Goal: Task Accomplishment & Management: Manage account settings

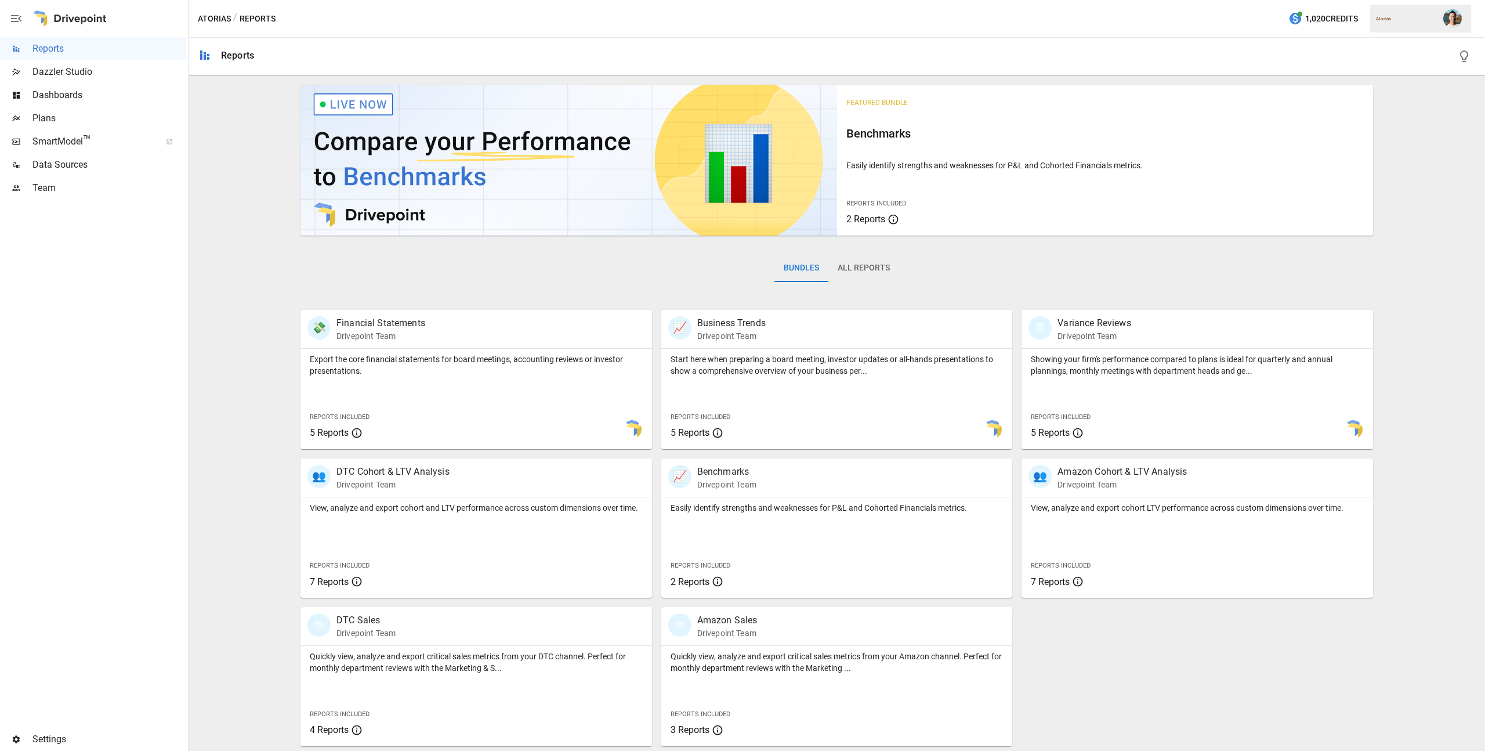
click at [80, 181] on span "Team" at bounding box center [108, 188] width 153 height 14
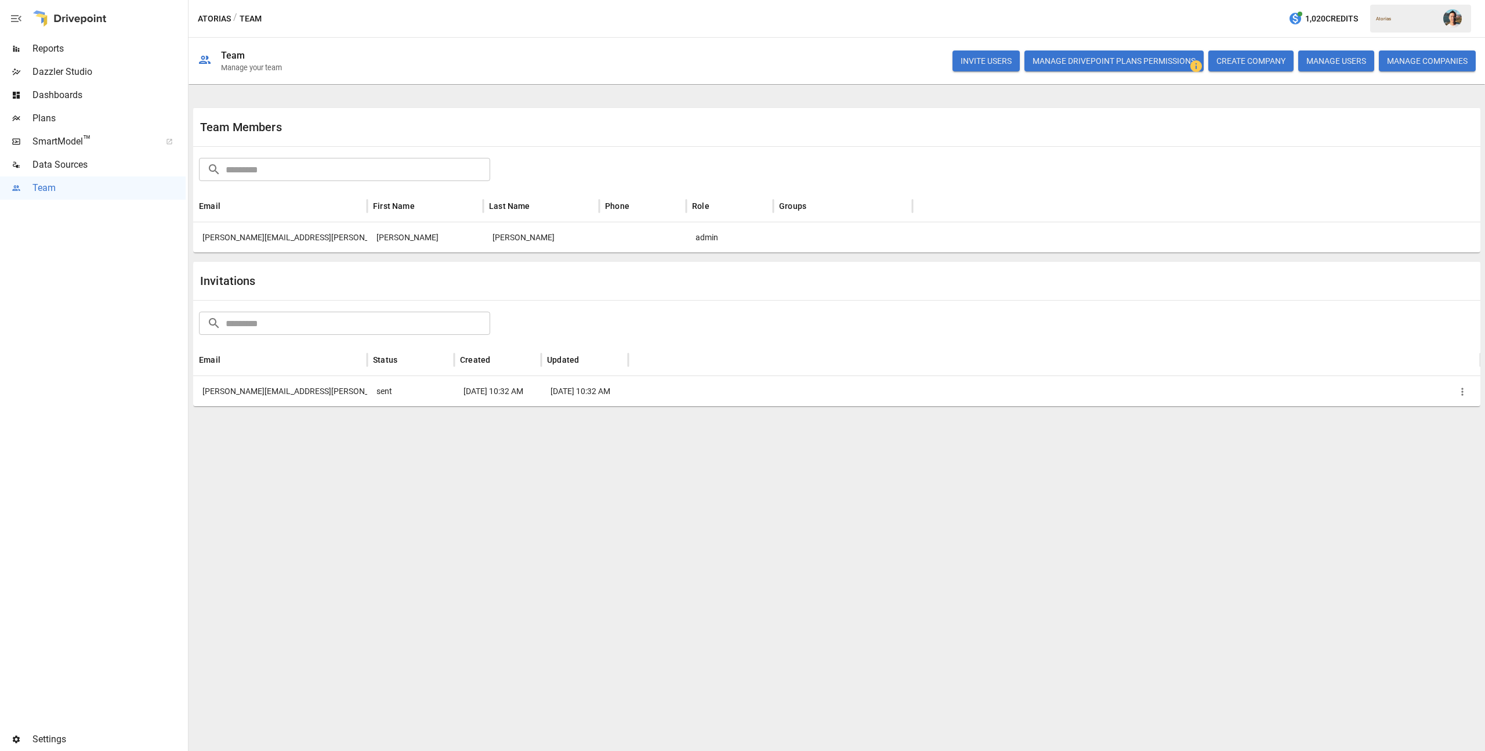
click at [48, 738] on span "Settings" at bounding box center [108, 739] width 153 height 14
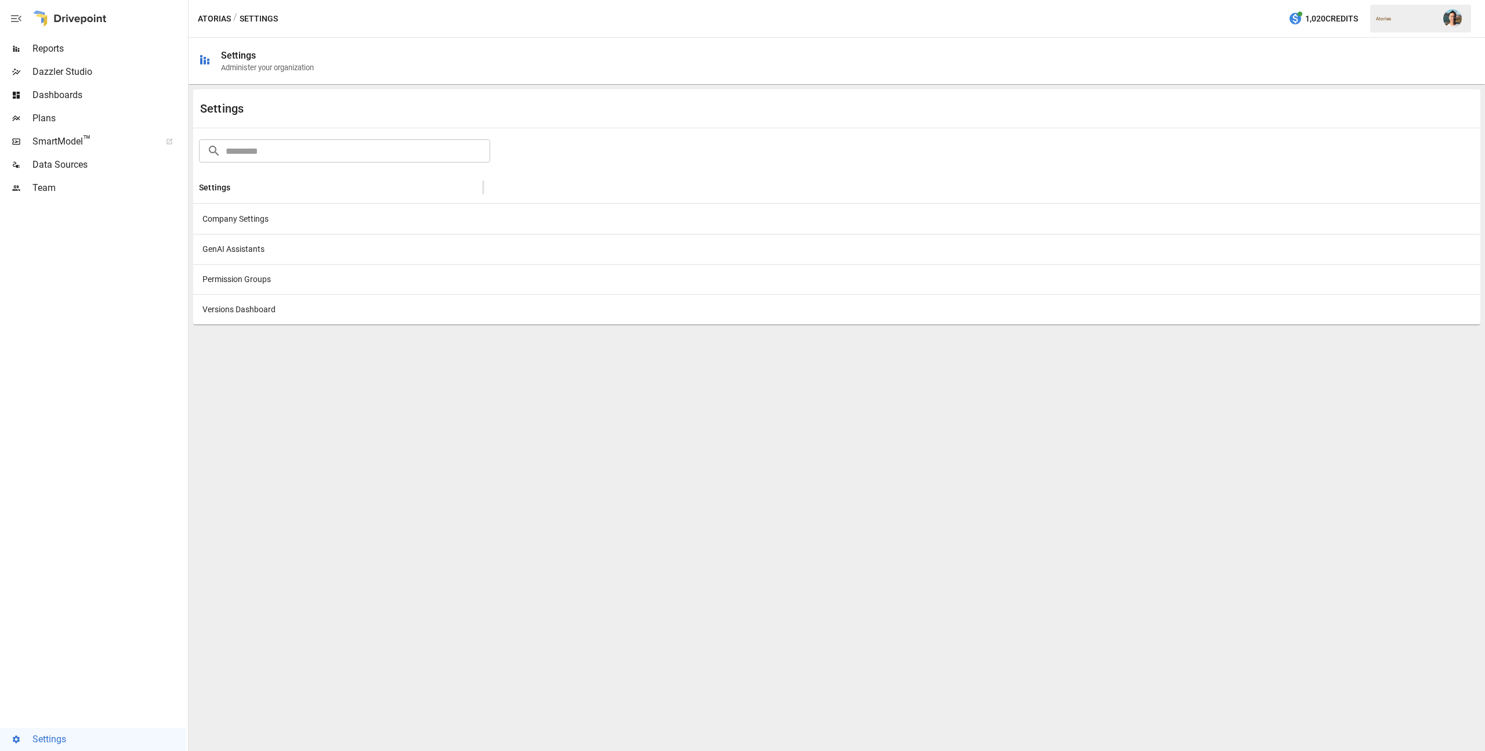
click at [251, 221] on div "Company Settings" at bounding box center [338, 219] width 290 height 30
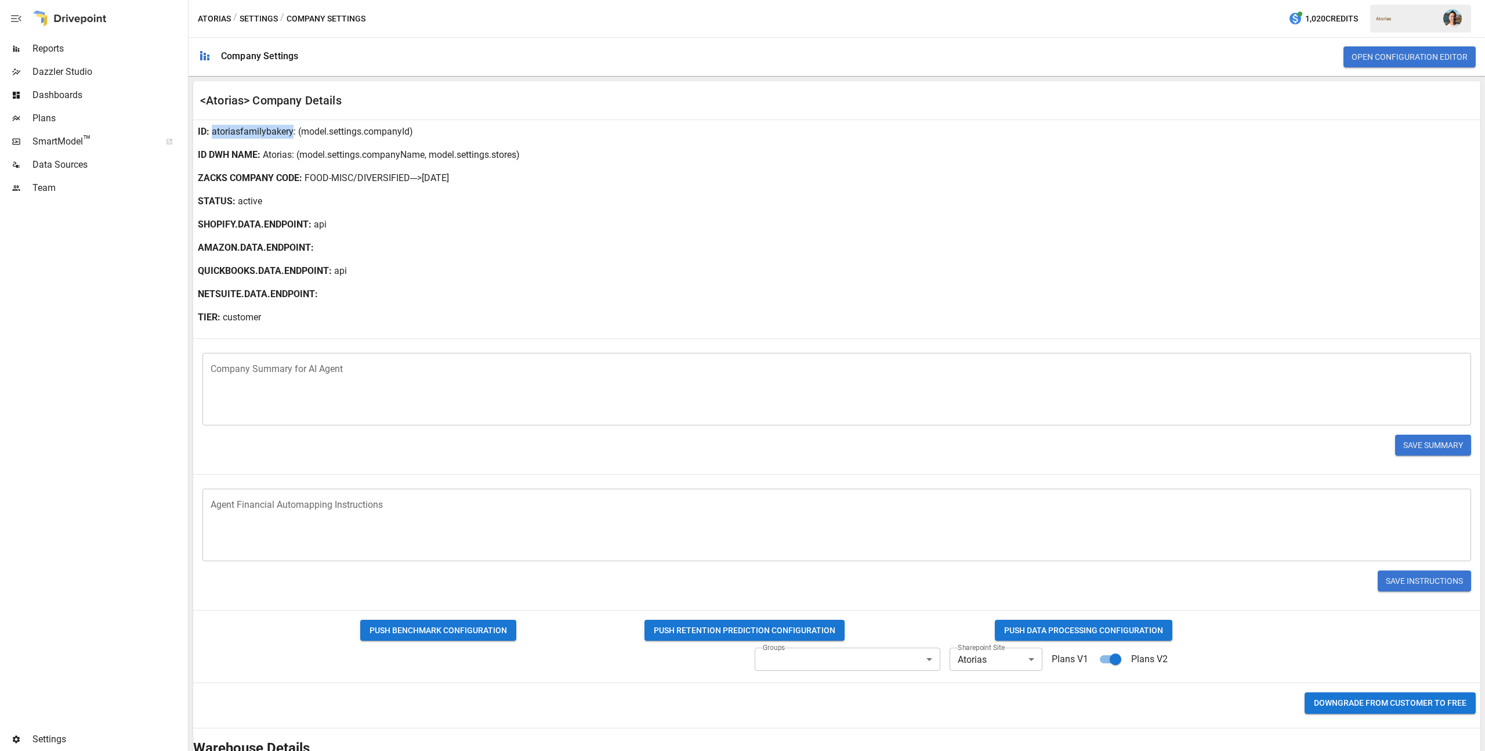
drag, startPoint x: 212, startPoint y: 132, endPoint x: 291, endPoint y: 126, distance: 79.1
click at [291, 126] on p "atoriasfamilybakery" at bounding box center [253, 132] width 82 height 14
copy p "atoriasfamilybakery"
click at [343, 164] on div "ID DWH NAME : Atorias : (model.settings.companyName, model.settings.stores)" at bounding box center [836, 154] width 1287 height 23
drag, startPoint x: 263, startPoint y: 154, endPoint x: 292, endPoint y: 148, distance: 29.5
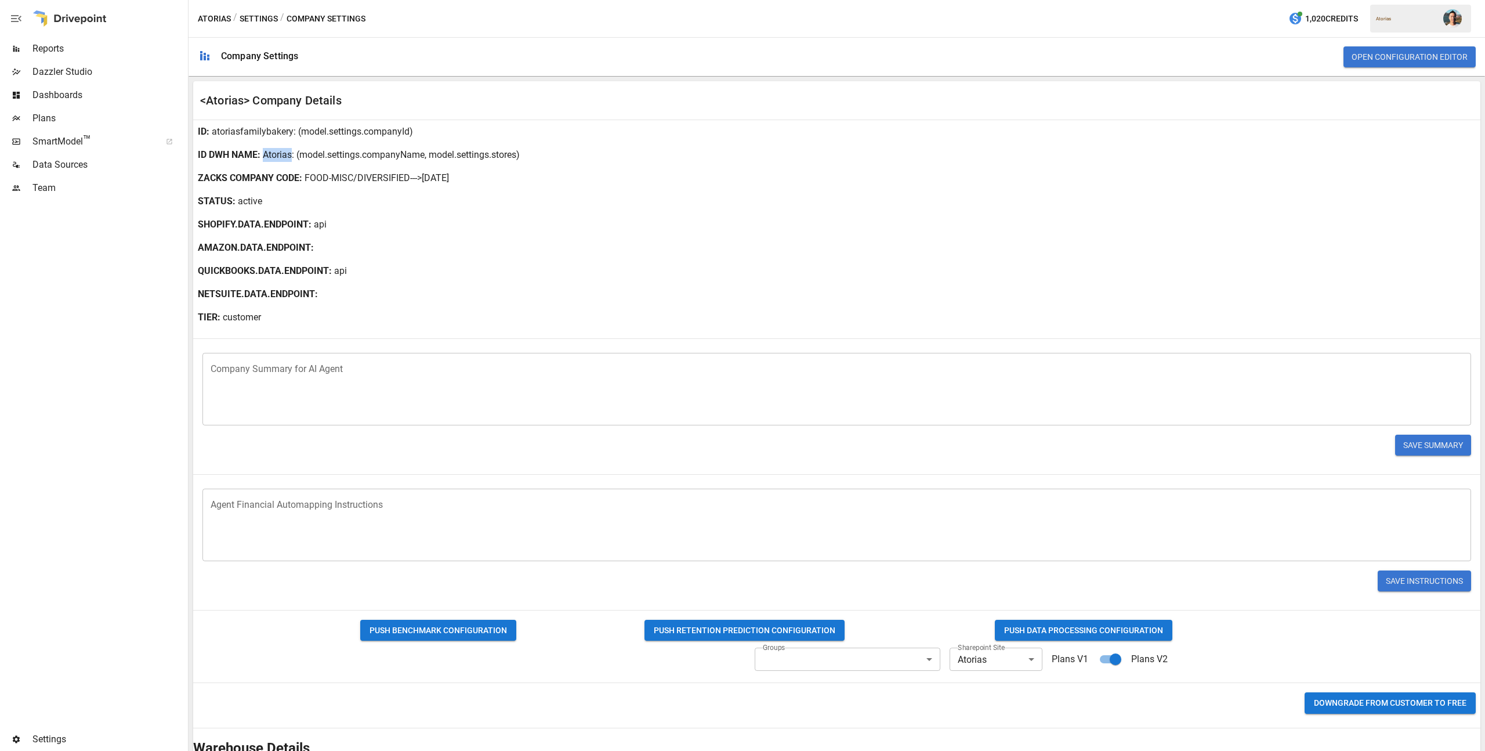
click at [292, 148] on div "ID DWH NAME : Atorias : (model.settings.companyName, model.settings.stores)" at bounding box center [836, 154] width 1287 height 23
copy p "Atorias"
click at [106, 111] on div "Plans" at bounding box center [93, 118] width 186 height 23
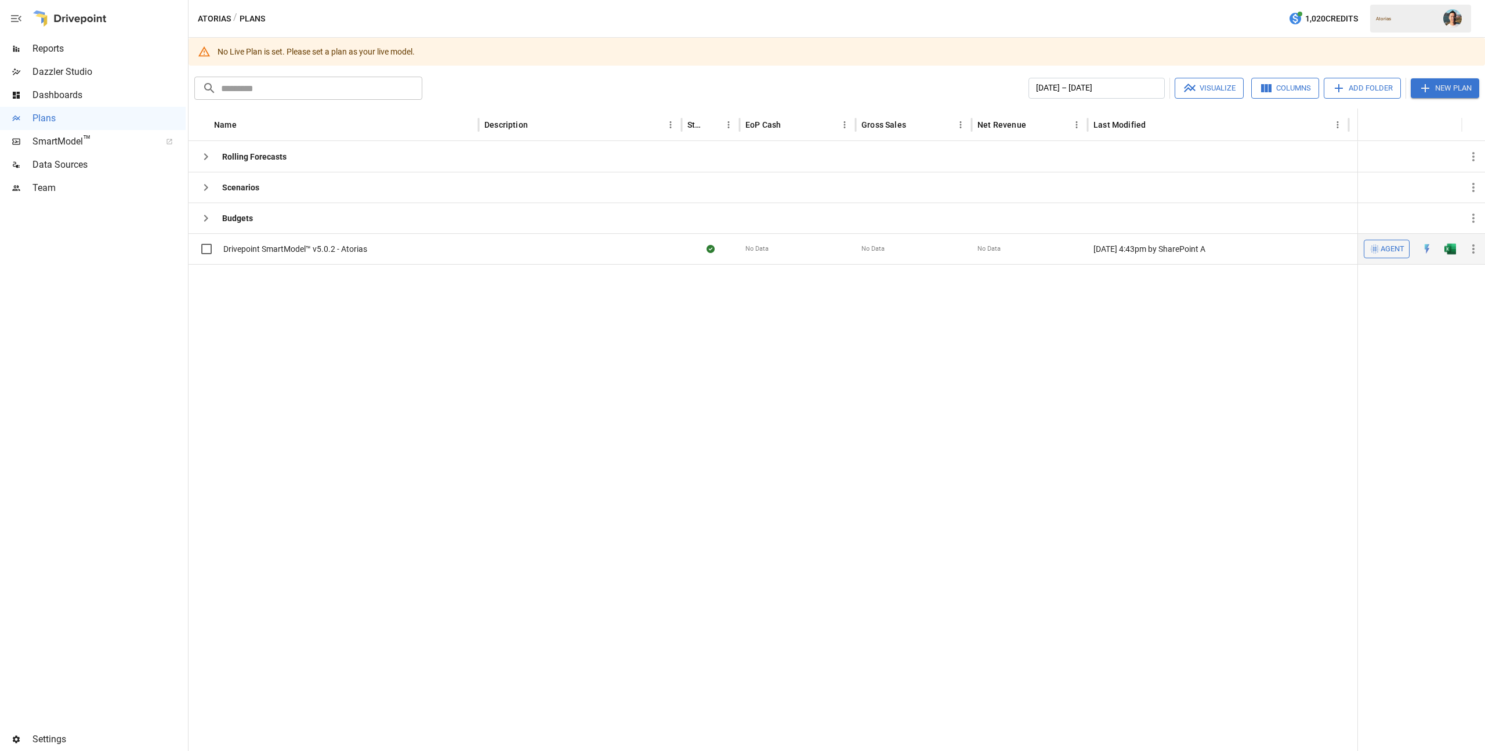
click at [1474, 248] on icon "button" at bounding box center [1473, 249] width 14 height 14
click at [1448, 271] on div "Set as Live Model" at bounding box center [1428, 277] width 62 height 14
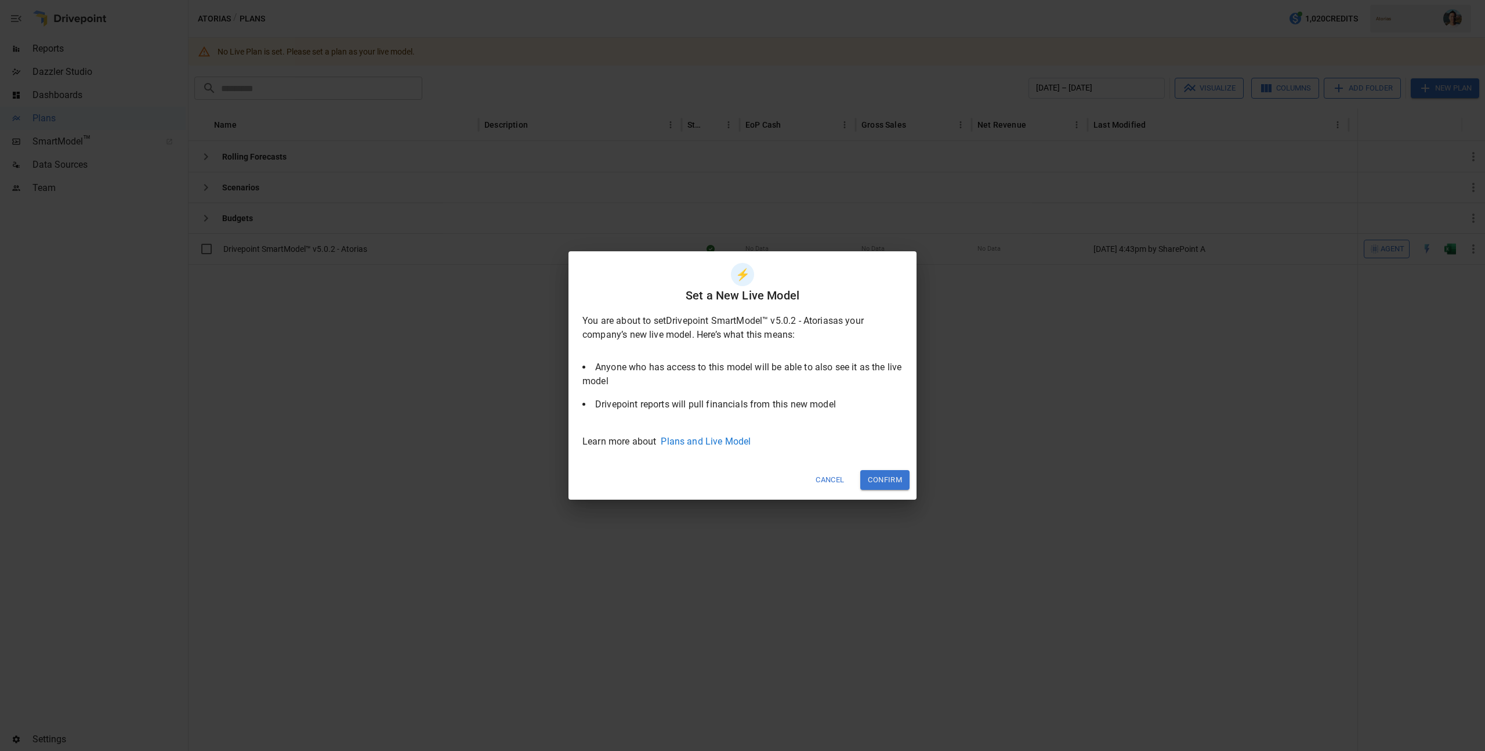
click at [876, 474] on button "Confirm" at bounding box center [884, 479] width 49 height 19
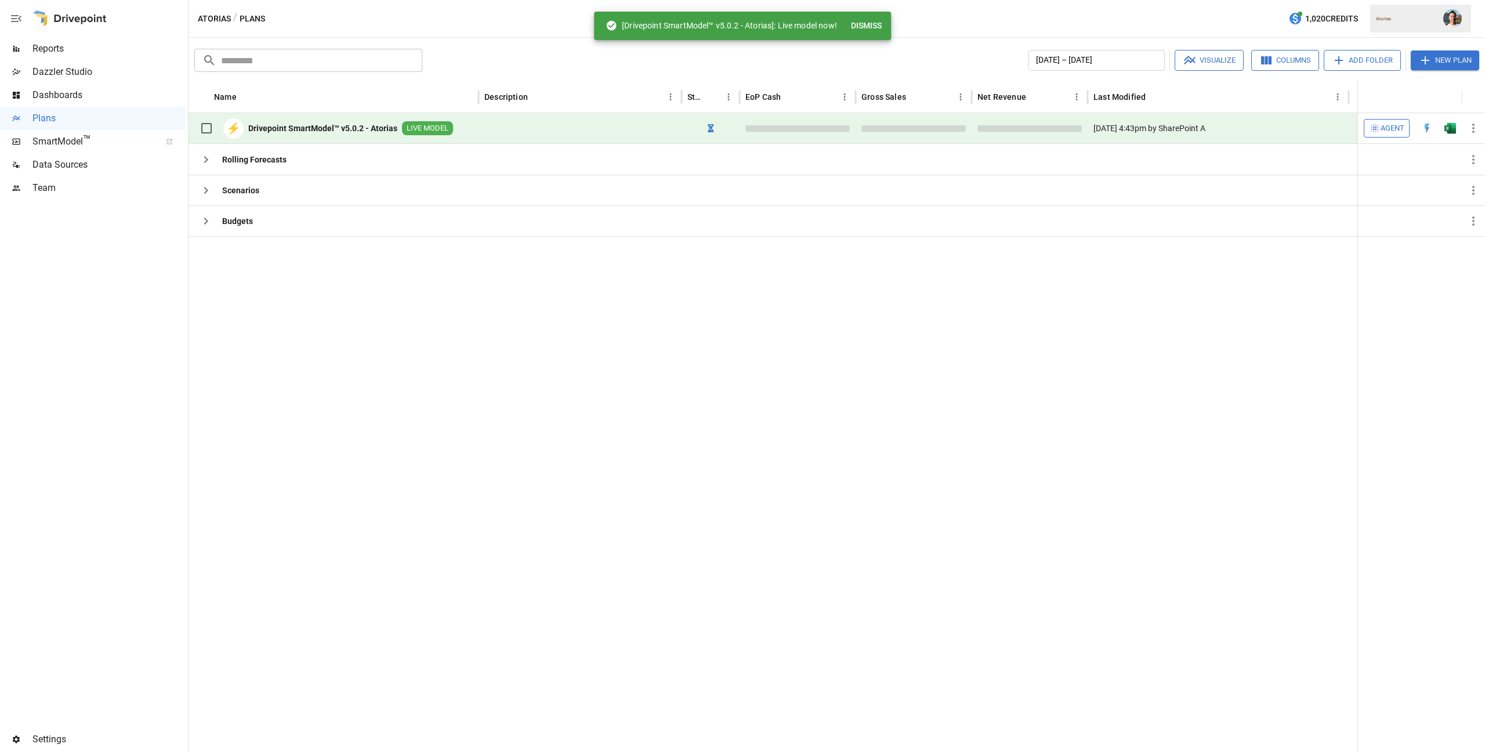
click at [679, 349] on div at bounding box center [772, 493] width 1169 height 514
